Goal: Task Accomplishment & Management: Manage account settings

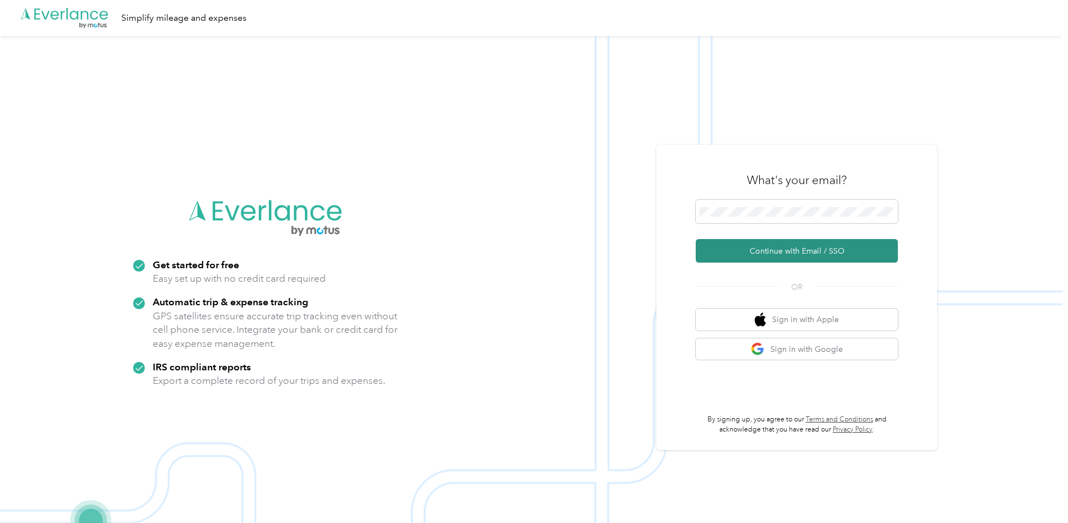
click at [787, 252] on button "Continue with Email / SSO" at bounding box center [797, 251] width 202 height 24
